Goal: Complete application form

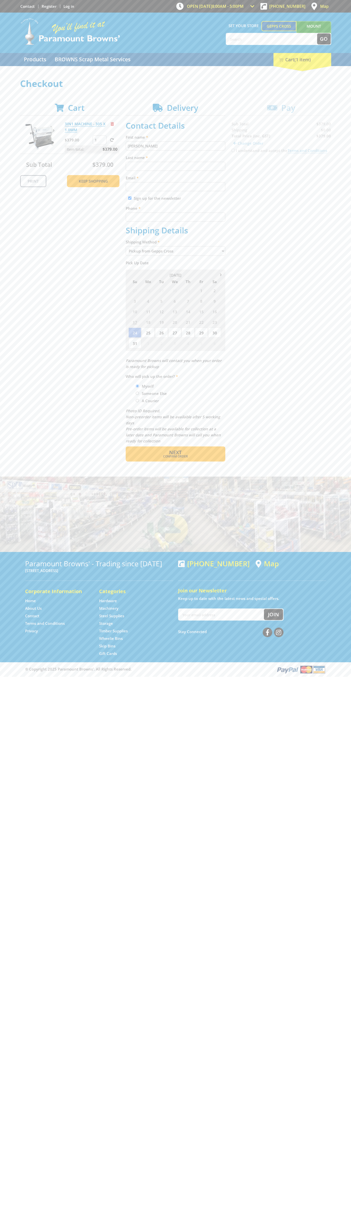
type input "[PERSON_NAME]"
type input "[EMAIL_ADDRESS][DOMAIN_NAME]"
type input "0293744000"
click at [176, 452] on span "Next" at bounding box center [175, 452] width 13 height 7
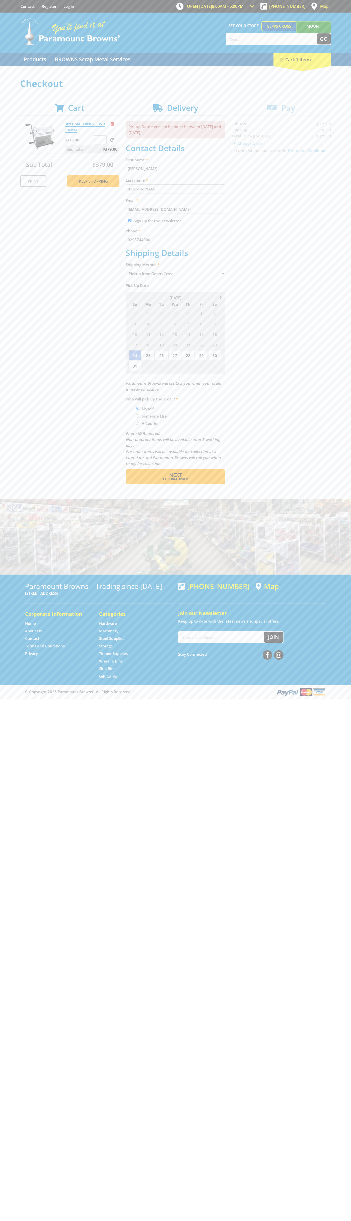
type input "[PERSON_NAME]"
click at [176, 479] on span "Confirm order" at bounding box center [176, 479] width 78 height 3
click at [176, 475] on span "Next" at bounding box center [175, 475] width 13 height 7
